Goal: Transaction & Acquisition: Obtain resource

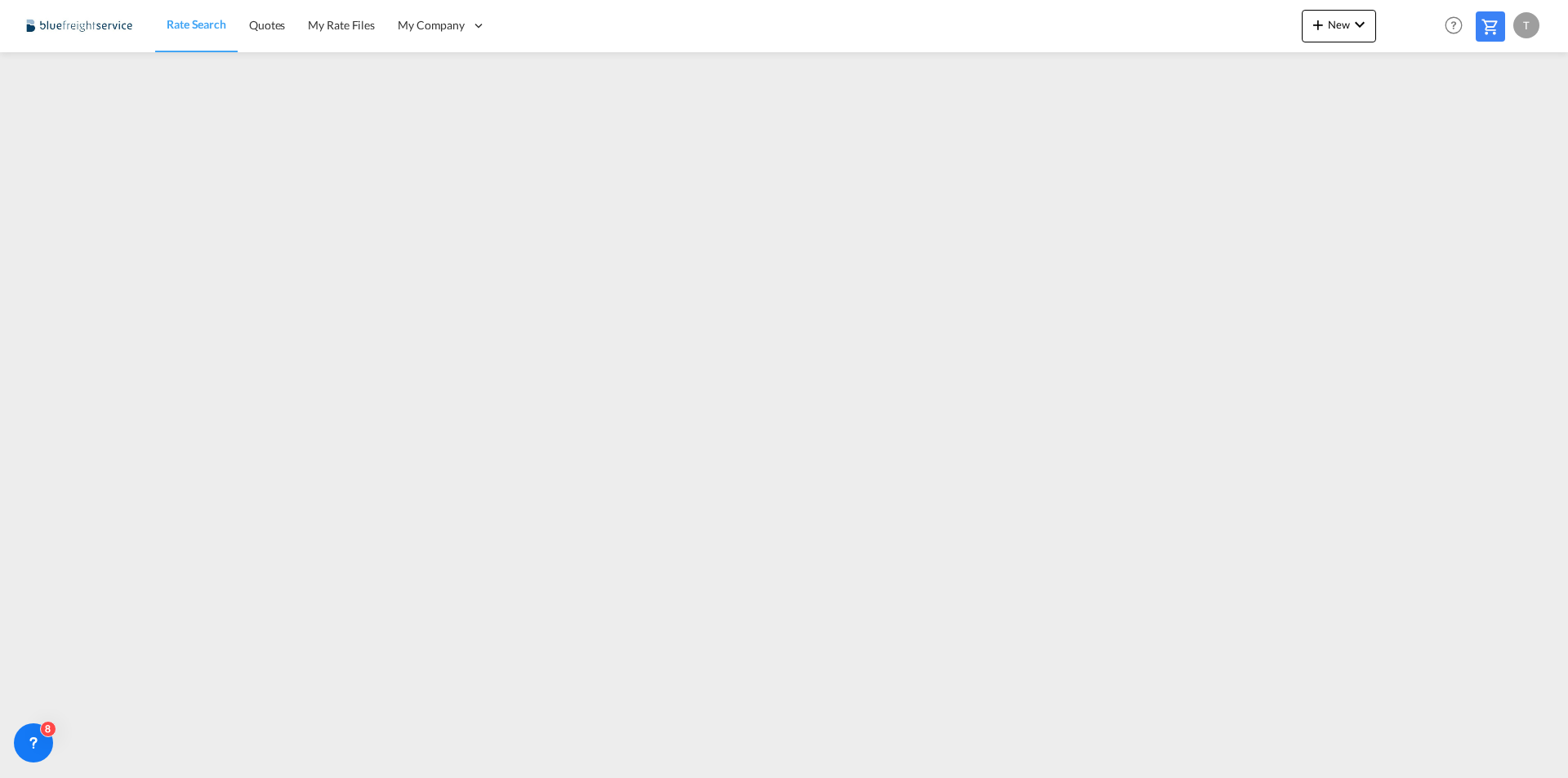
click at [189, 26] on span "Rate Search" at bounding box center [197, 24] width 60 height 14
